Goal: Book appointment/travel/reservation

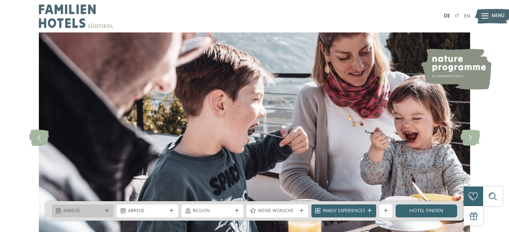
click at [103, 210] on div "Anreise" at bounding box center [83, 210] width 42 height 7
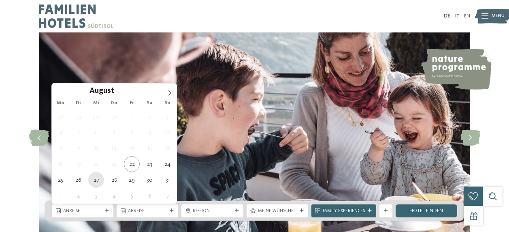
type div "[DATE]"
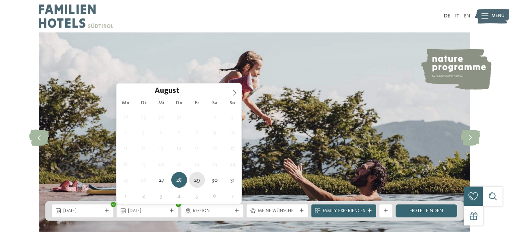
type div "[DATE]"
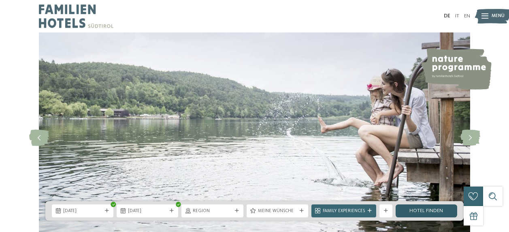
click at [426, 208] on link "Hotel finden" at bounding box center [427, 210] width 62 height 13
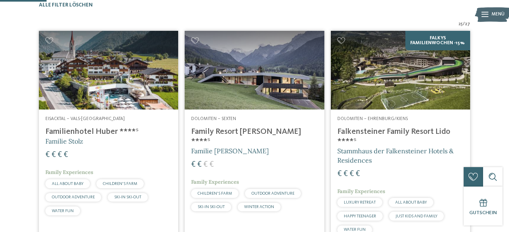
scroll to position [222, 0]
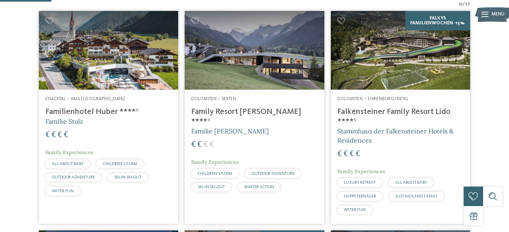
click at [408, 90] on img at bounding box center [400, 50] width 139 height 79
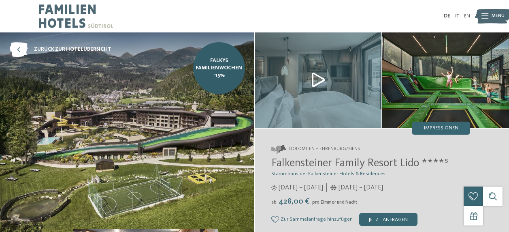
click at [481, 19] on img at bounding box center [493, 16] width 36 height 18
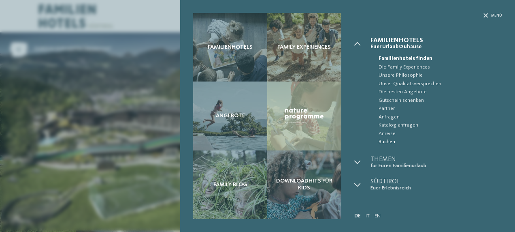
click at [387, 143] on span "Buchen" at bounding box center [441, 142] width 124 height 8
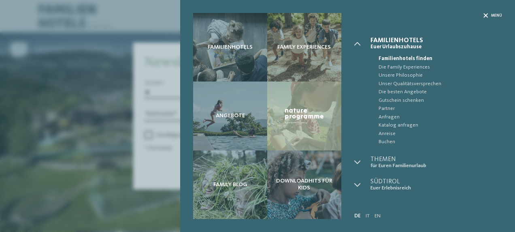
click at [487, 15] on icon at bounding box center [486, 15] width 4 height 4
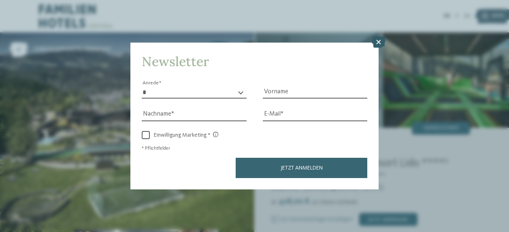
click at [379, 38] on icon at bounding box center [379, 41] width 14 height 11
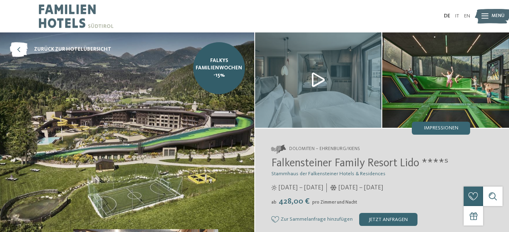
click at [195, 107] on img at bounding box center [127, 136] width 254 height 209
click at [399, 218] on div "jetzt anfragen" at bounding box center [388, 219] width 58 height 13
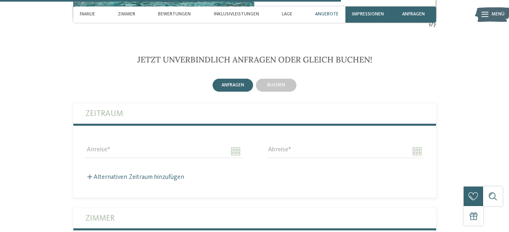
scroll to position [1579, 0]
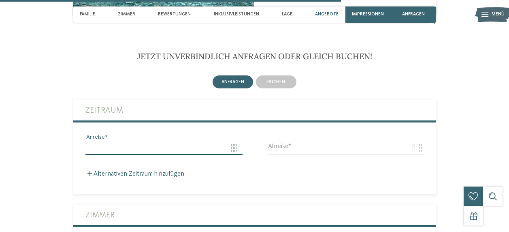
click at [160, 143] on input "Anreise" at bounding box center [163, 148] width 157 height 14
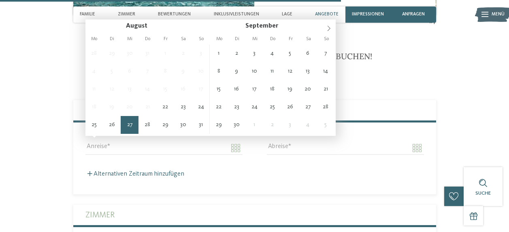
type input "**********"
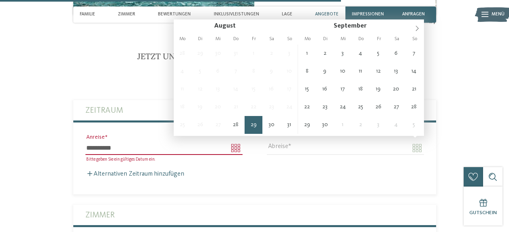
type input "**********"
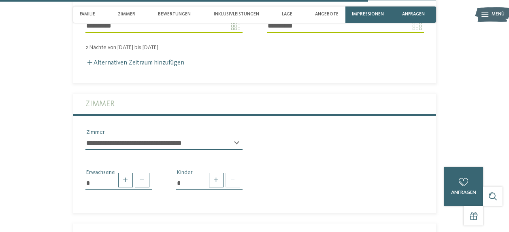
scroll to position [1721, 0]
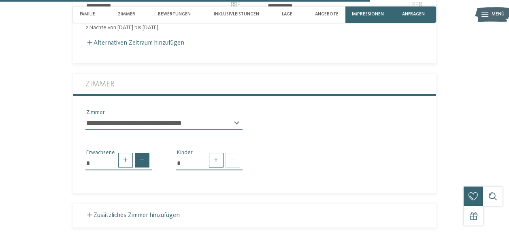
click at [140, 158] on span at bounding box center [142, 160] width 15 height 15
type input "*"
click at [217, 154] on span at bounding box center [216, 160] width 15 height 15
type input "*"
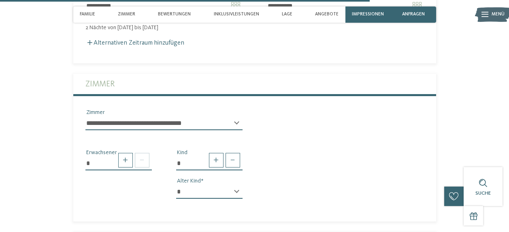
click at [228, 185] on select "* * * * * * * * * * * ** ** ** ** ** ** ** **" at bounding box center [209, 192] width 66 height 14
select select "**"
click at [176, 185] on select "* * * * * * * * * * * ** ** ** ** ** ** ** **" at bounding box center [209, 192] width 66 height 14
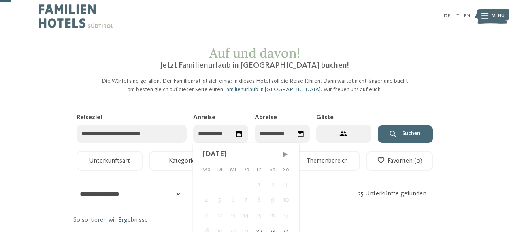
click at [228, 130] on div "August 2025 Mo Di Mi Do Fr Sa So 1 2 3 4 5 6 7 8 9 10 11 12 13 14 15 16 17 18 1…" at bounding box center [220, 133] width 55 height 18
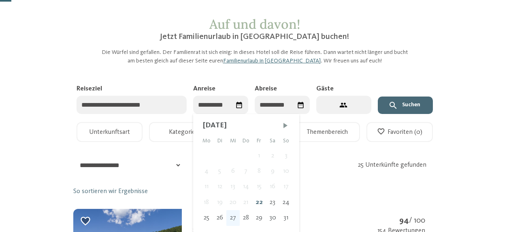
click at [237, 217] on div "27" at bounding box center [233, 217] width 13 height 15
type input "**********"
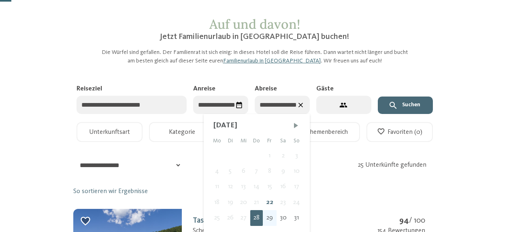
click at [271, 214] on div "29" at bounding box center [270, 217] width 14 height 15
type input "**********"
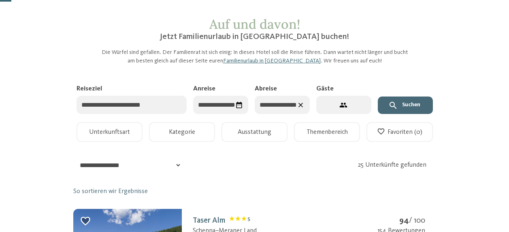
click at [346, 108] on icon "2 Gäste – 1 Zimmer" at bounding box center [344, 105] width 9 height 9
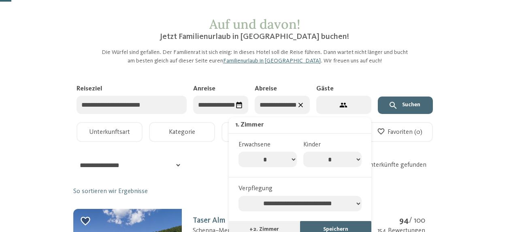
click at [295, 160] on select "* * * * * * * * * ** ** ** ** ** **" at bounding box center [268, 159] width 58 height 15
select select "*"
click at [239, 152] on select "* * * * * * * * * ** ** ** ** ** **" at bounding box center [268, 159] width 58 height 15
click at [355, 156] on select "* * * * * * * *" at bounding box center [332, 159] width 58 height 15
select select "*"
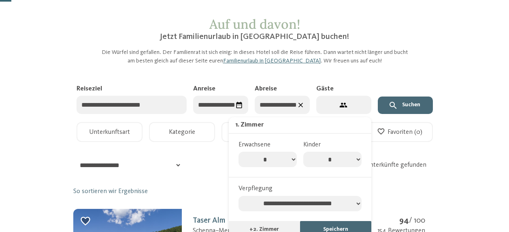
click at [303, 152] on select "* * * * * * * *" at bounding box center [332, 159] width 58 height 15
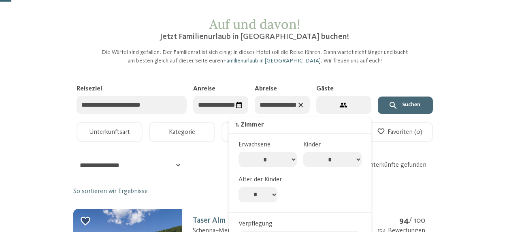
click at [272, 194] on select "* * * * * * * * * * ** ** ** ** ** ** ** **" at bounding box center [258, 194] width 39 height 15
select select "**"
click at [239, 187] on select "* * * * * * * * * * ** ** ** ** ** ** ** **" at bounding box center [258, 194] width 39 height 15
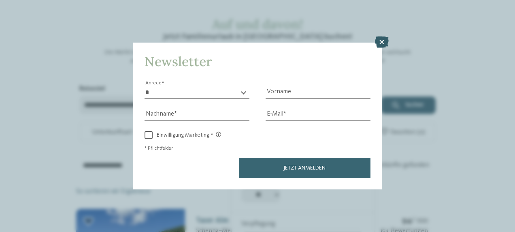
click at [380, 39] on icon at bounding box center [382, 41] width 14 height 11
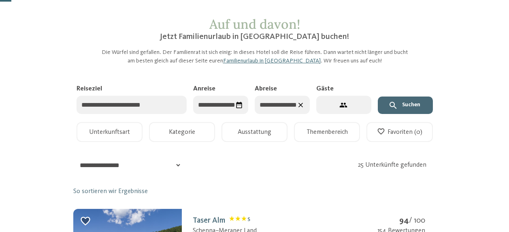
click at [337, 103] on button "2 Gäste – 1 Zimmer" at bounding box center [343, 105] width 55 height 18
select select "*"
select select "**"
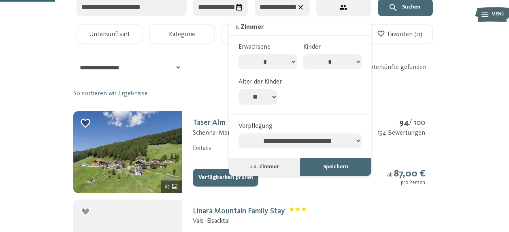
scroll to position [143, 0]
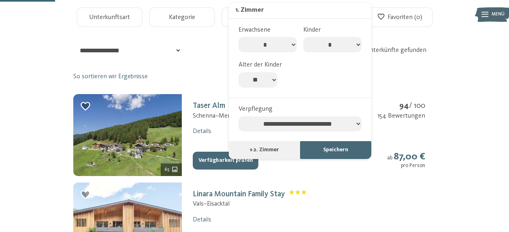
click at [355, 122] on select "**********" at bounding box center [300, 123] width 123 height 15
select select "**********"
click at [239, 117] on select "**********" at bounding box center [300, 123] width 123 height 15
click at [332, 150] on button "Speichern" at bounding box center [335, 150] width 71 height 18
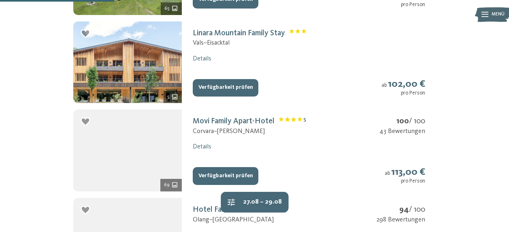
scroll to position [325, 0]
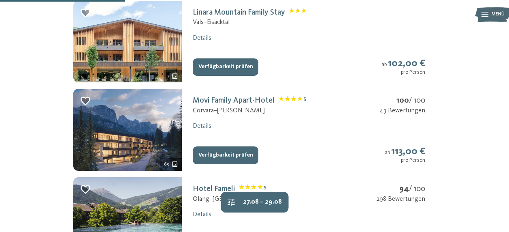
click at [150, 148] on img at bounding box center [127, 130] width 109 height 82
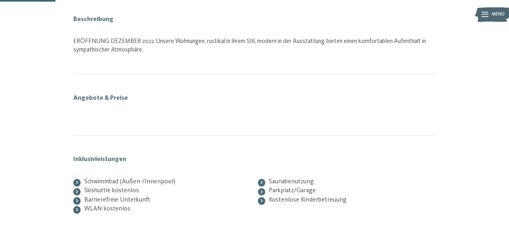
scroll to position [106, 0]
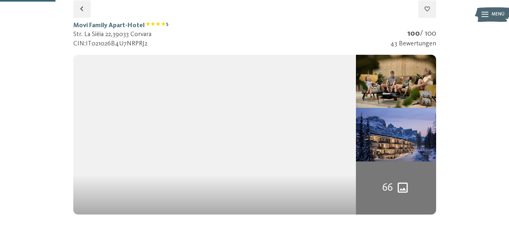
select select "**"
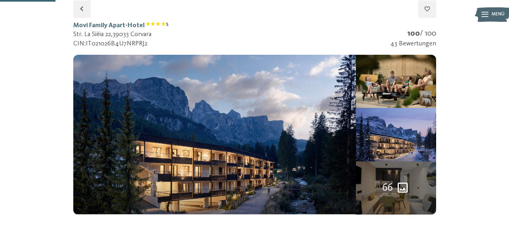
click at [399, 174] on div "66" at bounding box center [396, 187] width 80 height 53
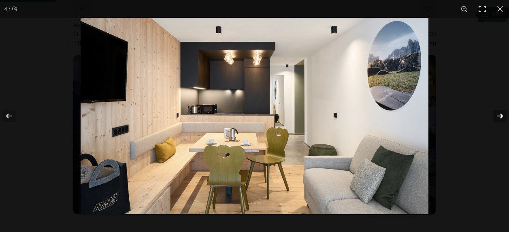
click at [499, 114] on button "button" at bounding box center [495, 116] width 28 height 41
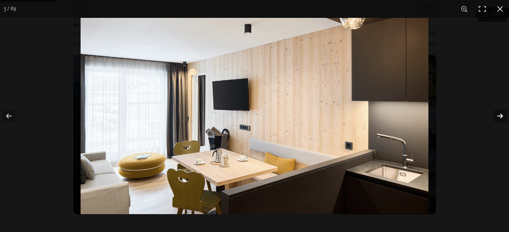
click at [499, 114] on button "button" at bounding box center [495, 116] width 28 height 41
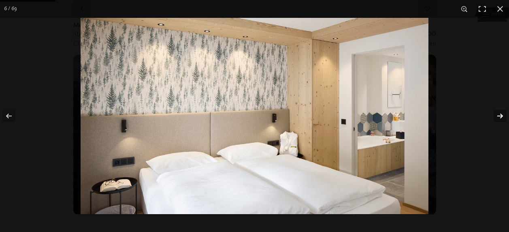
click at [499, 114] on button "button" at bounding box center [495, 116] width 28 height 41
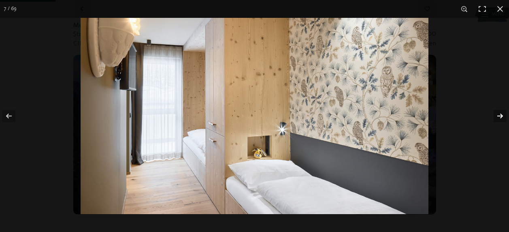
click at [499, 114] on button "button" at bounding box center [495, 116] width 28 height 41
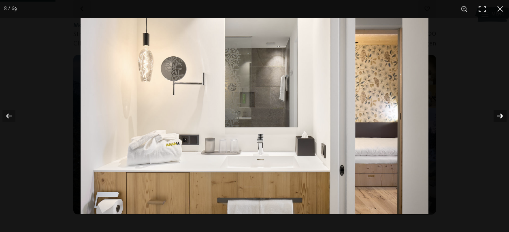
click at [499, 114] on button "button" at bounding box center [495, 116] width 28 height 41
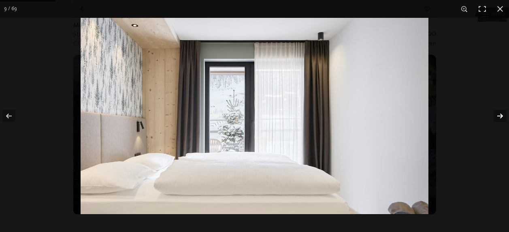
click at [499, 114] on button "button" at bounding box center [495, 116] width 28 height 41
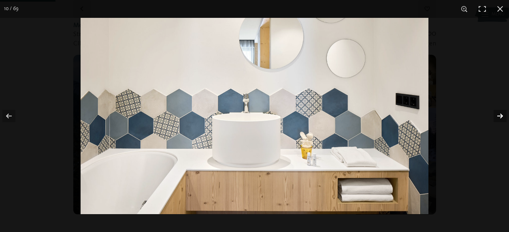
click at [499, 114] on button "button" at bounding box center [495, 116] width 28 height 41
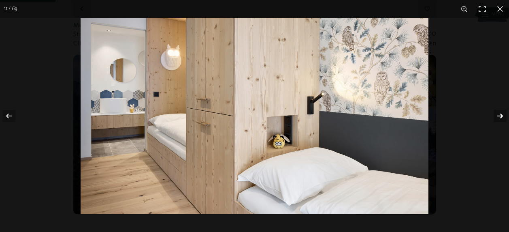
click at [499, 114] on button "button" at bounding box center [495, 116] width 28 height 41
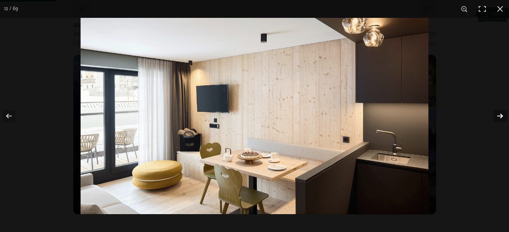
click at [499, 114] on button "button" at bounding box center [495, 116] width 28 height 41
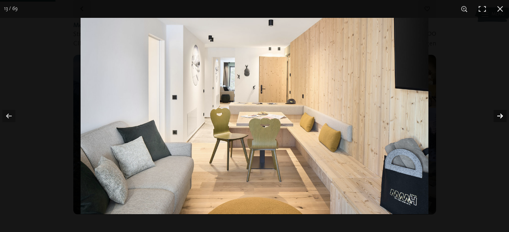
click at [499, 114] on button "button" at bounding box center [495, 116] width 28 height 41
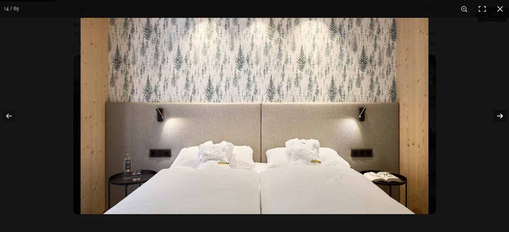
click at [499, 114] on button "button" at bounding box center [495, 116] width 28 height 41
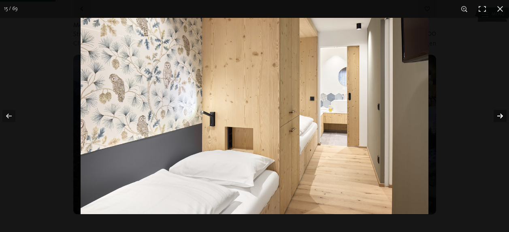
click at [499, 114] on button "button" at bounding box center [495, 116] width 28 height 41
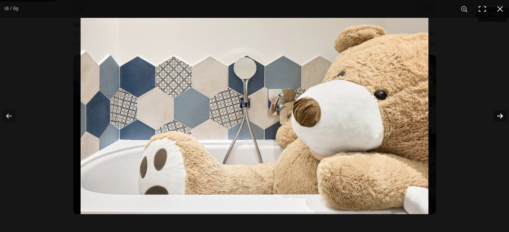
click at [499, 114] on button "button" at bounding box center [495, 116] width 28 height 41
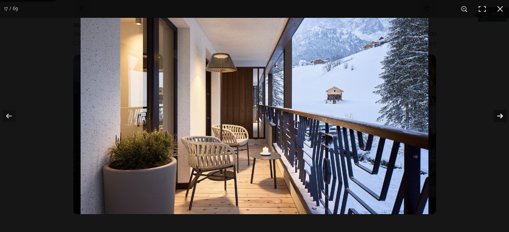
click at [499, 114] on button "button" at bounding box center [495, 116] width 28 height 41
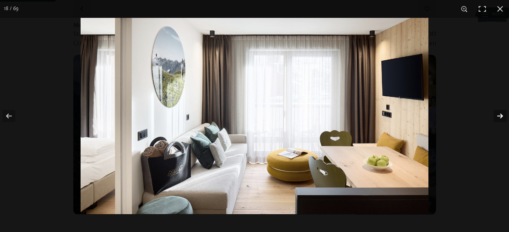
click at [499, 114] on button "button" at bounding box center [495, 116] width 28 height 41
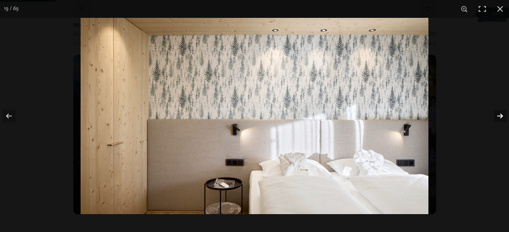
click at [499, 114] on button "button" at bounding box center [495, 116] width 28 height 41
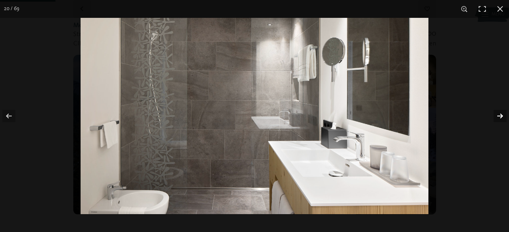
click at [499, 114] on button "button" at bounding box center [495, 116] width 28 height 41
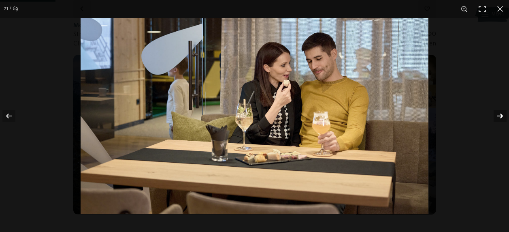
click at [499, 114] on button "button" at bounding box center [495, 116] width 28 height 41
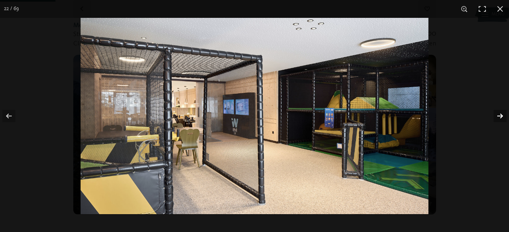
click at [499, 114] on button "button" at bounding box center [495, 116] width 28 height 41
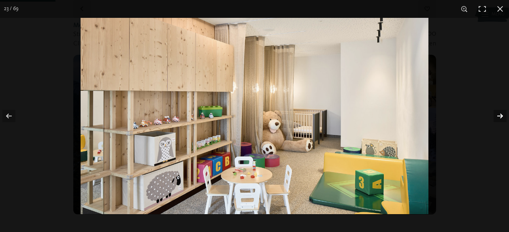
click at [499, 114] on button "button" at bounding box center [495, 116] width 28 height 41
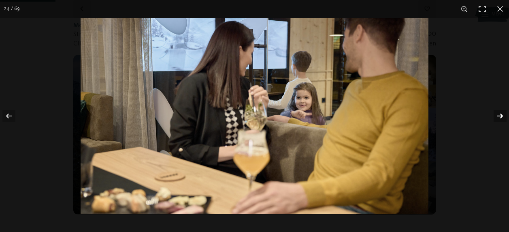
click at [499, 114] on button "button" at bounding box center [495, 116] width 28 height 41
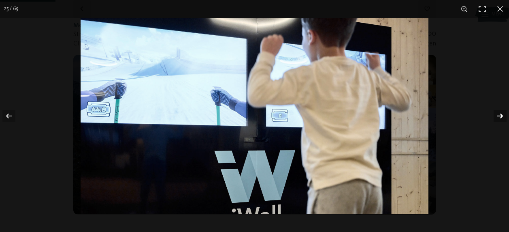
click at [499, 114] on button "button" at bounding box center [495, 116] width 28 height 41
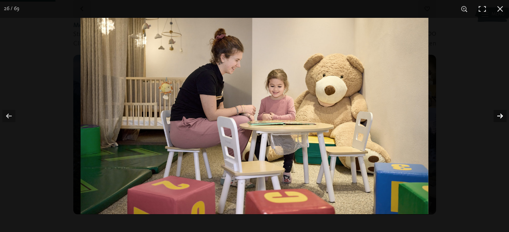
click at [499, 114] on button "button" at bounding box center [495, 116] width 28 height 41
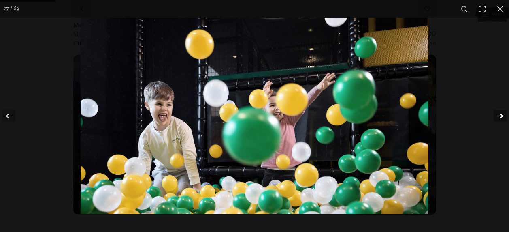
click at [499, 114] on button "button" at bounding box center [495, 116] width 28 height 41
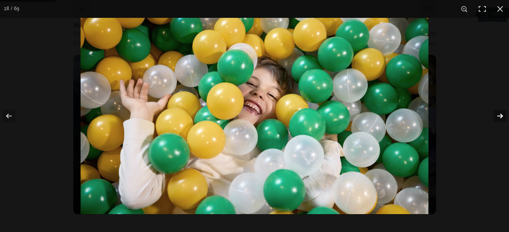
click at [499, 114] on button "button" at bounding box center [495, 116] width 28 height 41
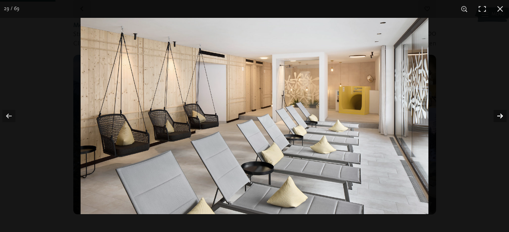
click at [499, 114] on button "button" at bounding box center [495, 116] width 28 height 41
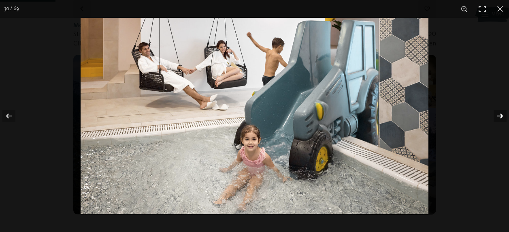
click at [499, 114] on button "button" at bounding box center [495, 116] width 28 height 41
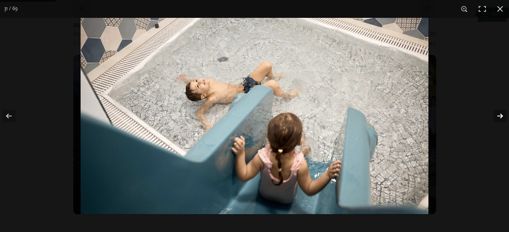
click at [499, 114] on button "button" at bounding box center [495, 116] width 28 height 41
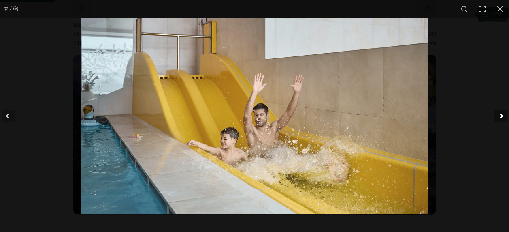
click at [499, 114] on button "button" at bounding box center [495, 116] width 28 height 41
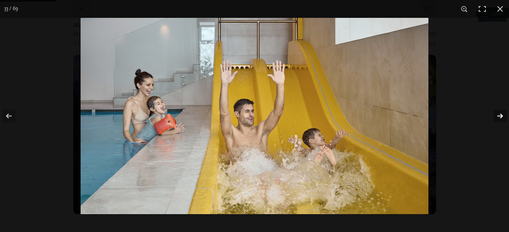
click at [499, 114] on button "button" at bounding box center [495, 116] width 28 height 41
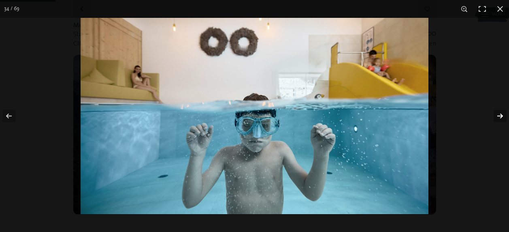
click at [499, 114] on button "button" at bounding box center [495, 116] width 28 height 41
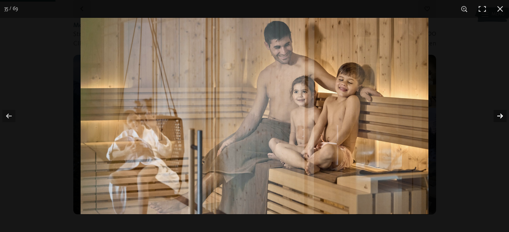
click at [499, 114] on button "button" at bounding box center [495, 116] width 28 height 41
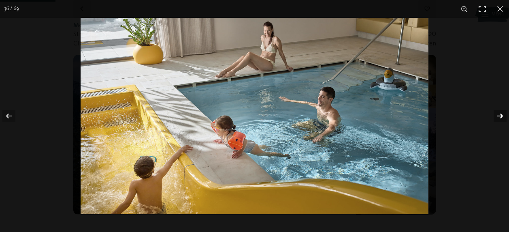
click at [499, 114] on button "button" at bounding box center [495, 116] width 28 height 41
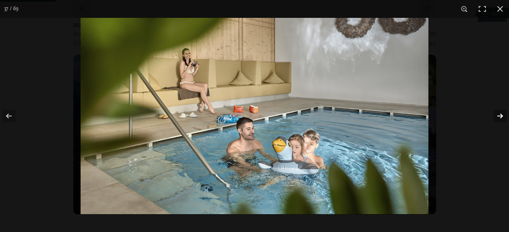
click at [499, 114] on button "button" at bounding box center [495, 116] width 28 height 41
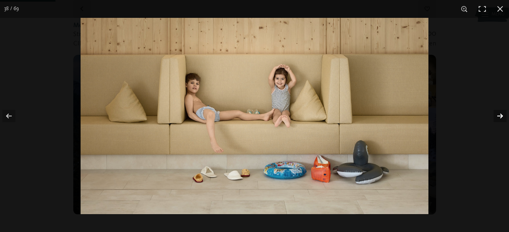
click at [499, 114] on button "button" at bounding box center [495, 116] width 28 height 41
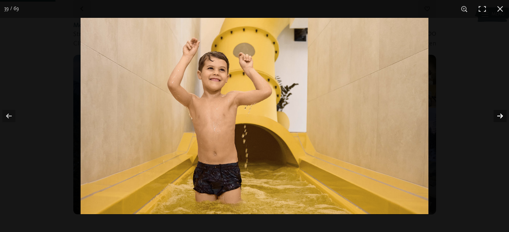
click at [499, 114] on button "button" at bounding box center [495, 116] width 28 height 41
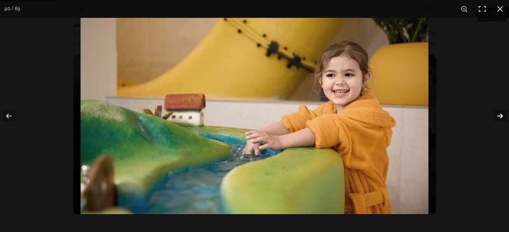
click at [499, 114] on button "button" at bounding box center [495, 116] width 28 height 41
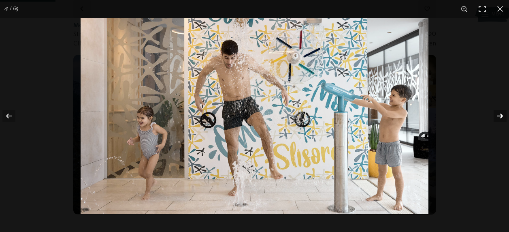
click at [499, 114] on button "button" at bounding box center [495, 116] width 28 height 41
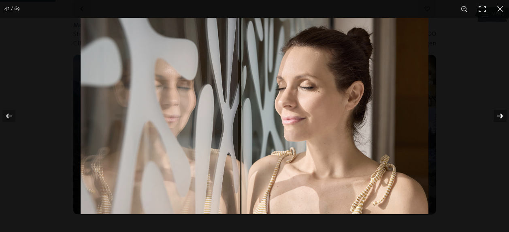
click at [499, 114] on button "button" at bounding box center [495, 116] width 28 height 41
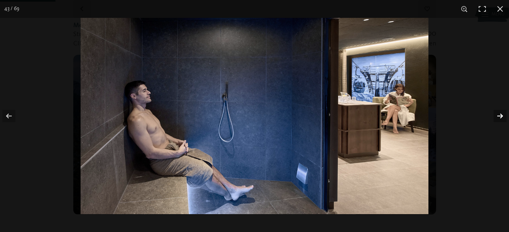
click at [499, 114] on button "button" at bounding box center [495, 116] width 28 height 41
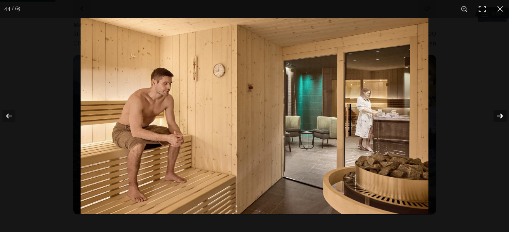
click at [499, 114] on button "button" at bounding box center [495, 116] width 28 height 41
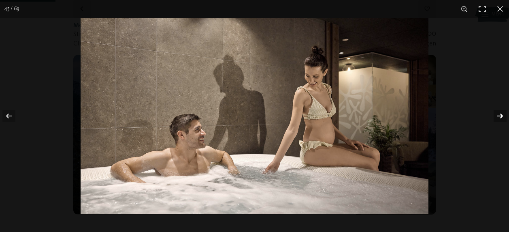
click at [499, 114] on button "button" at bounding box center [495, 116] width 28 height 41
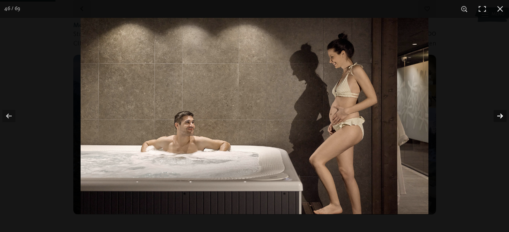
click at [499, 114] on button "button" at bounding box center [495, 116] width 28 height 41
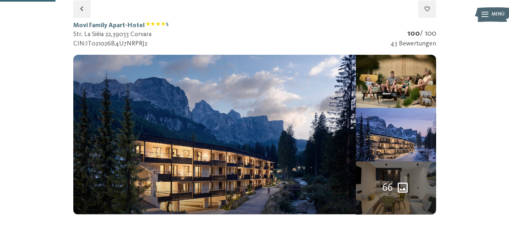
click at [0, 0] on button "button" at bounding box center [0, 0] width 0 height 0
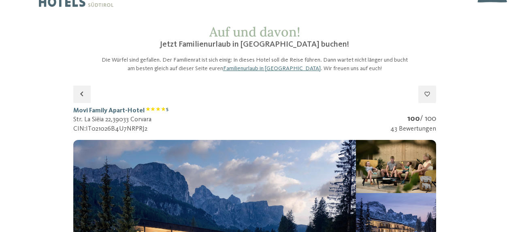
scroll to position [0, 0]
